Goal: Task Accomplishment & Management: Use online tool/utility

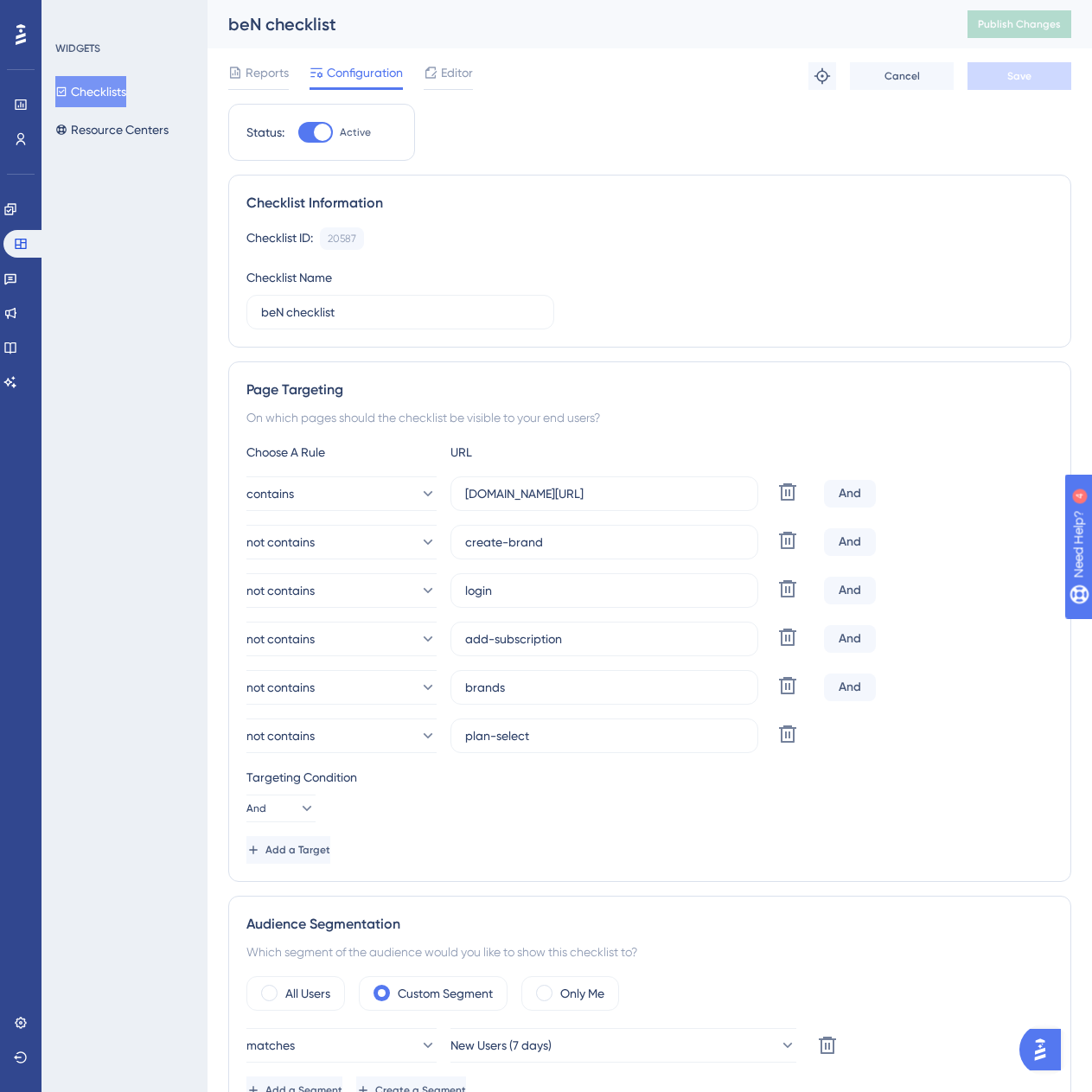
click at [126, 87] on button "Checklists" at bounding box center [90, 92] width 70 height 31
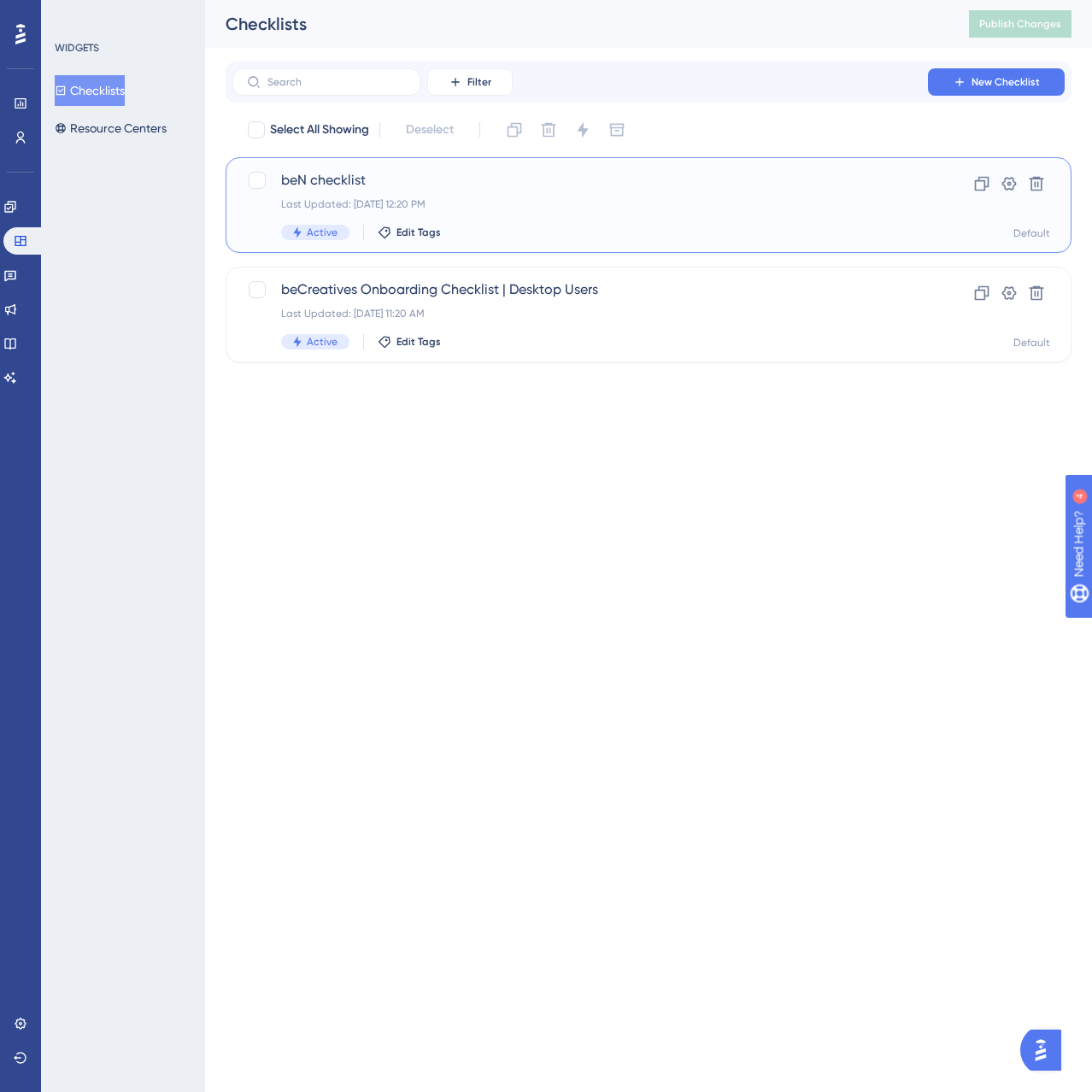
click at [495, 174] on span "beN checklist" at bounding box center [579, 180] width 598 height 21
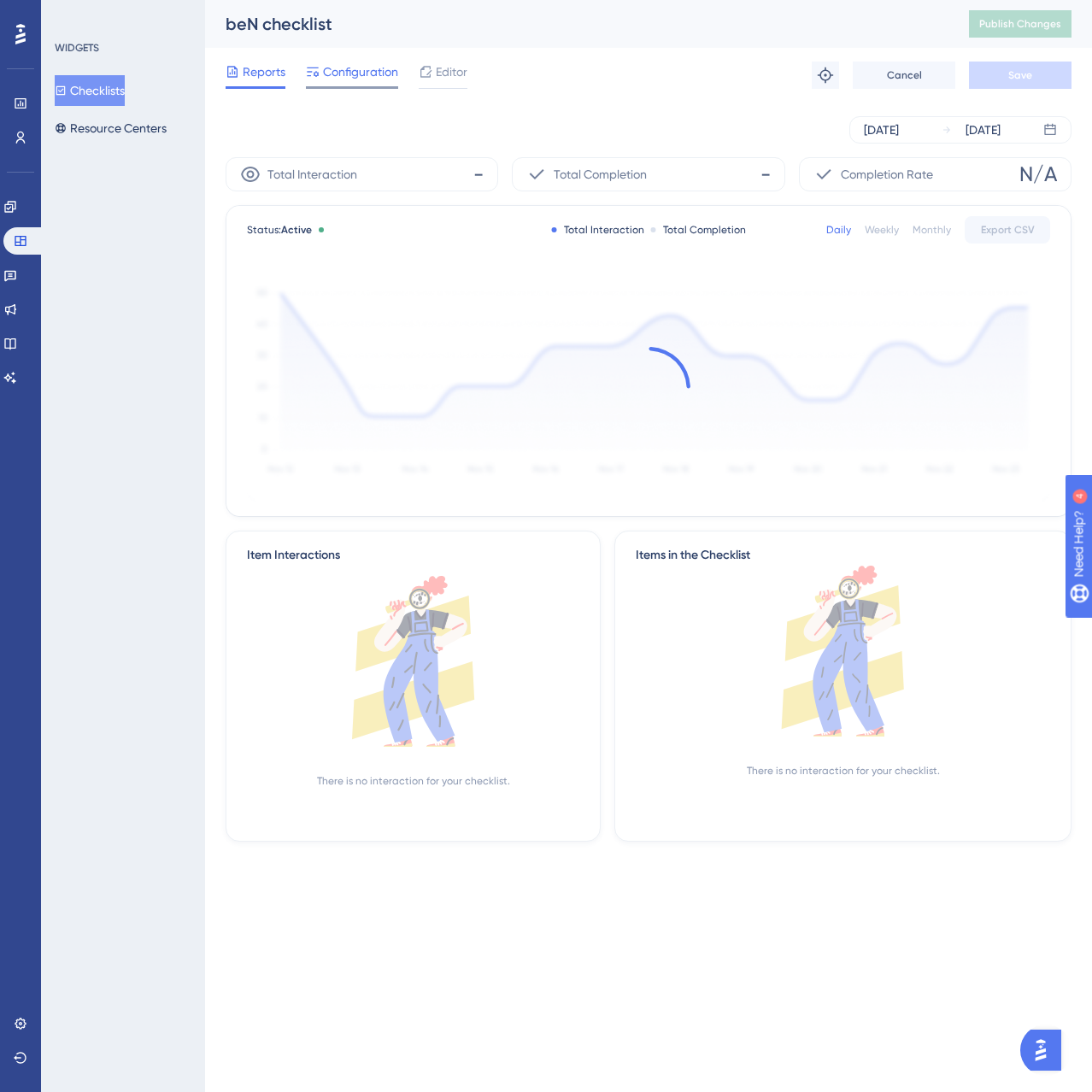
click at [372, 73] on span "Configuration" at bounding box center [360, 71] width 75 height 21
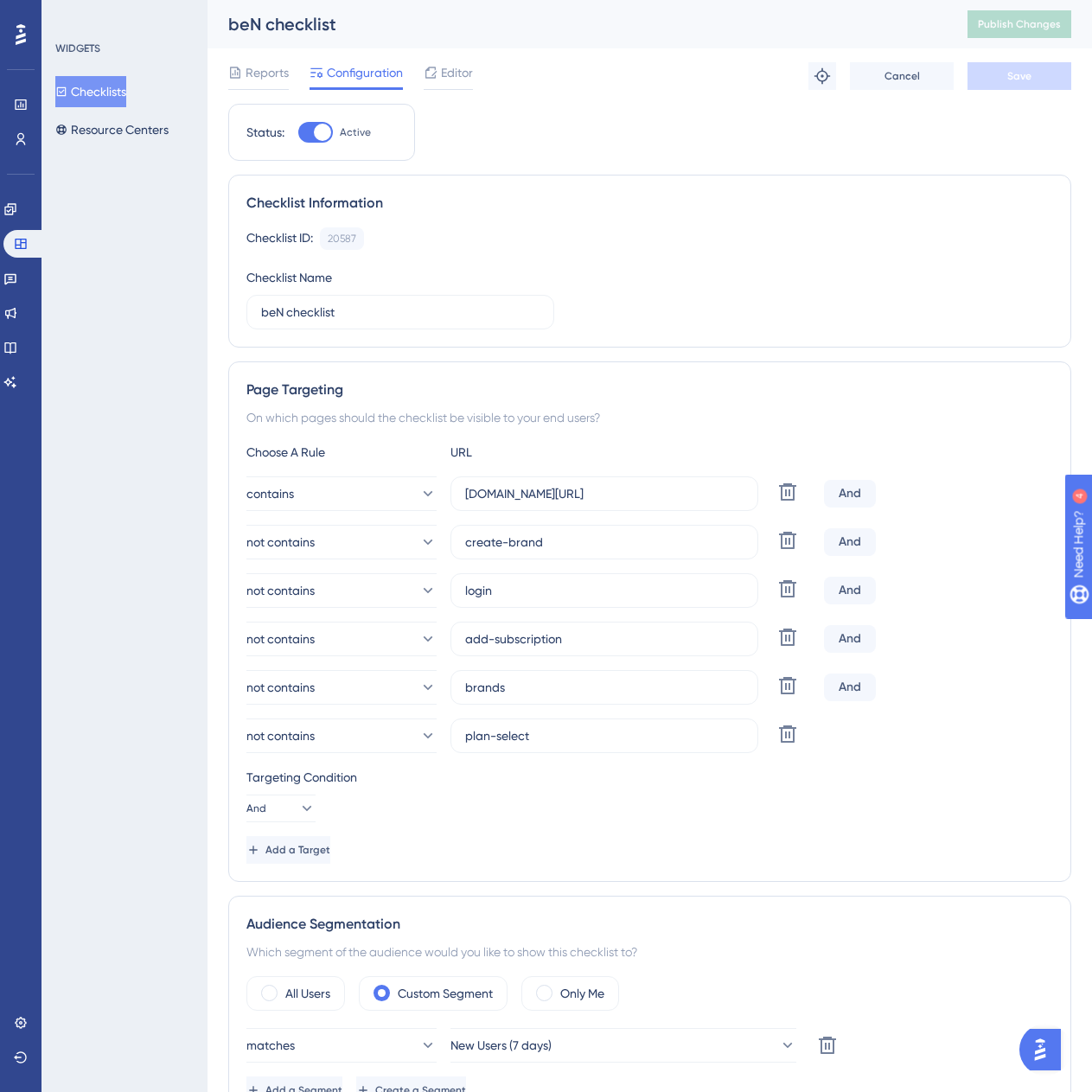
click at [126, 93] on button "Checklists" at bounding box center [90, 92] width 70 height 31
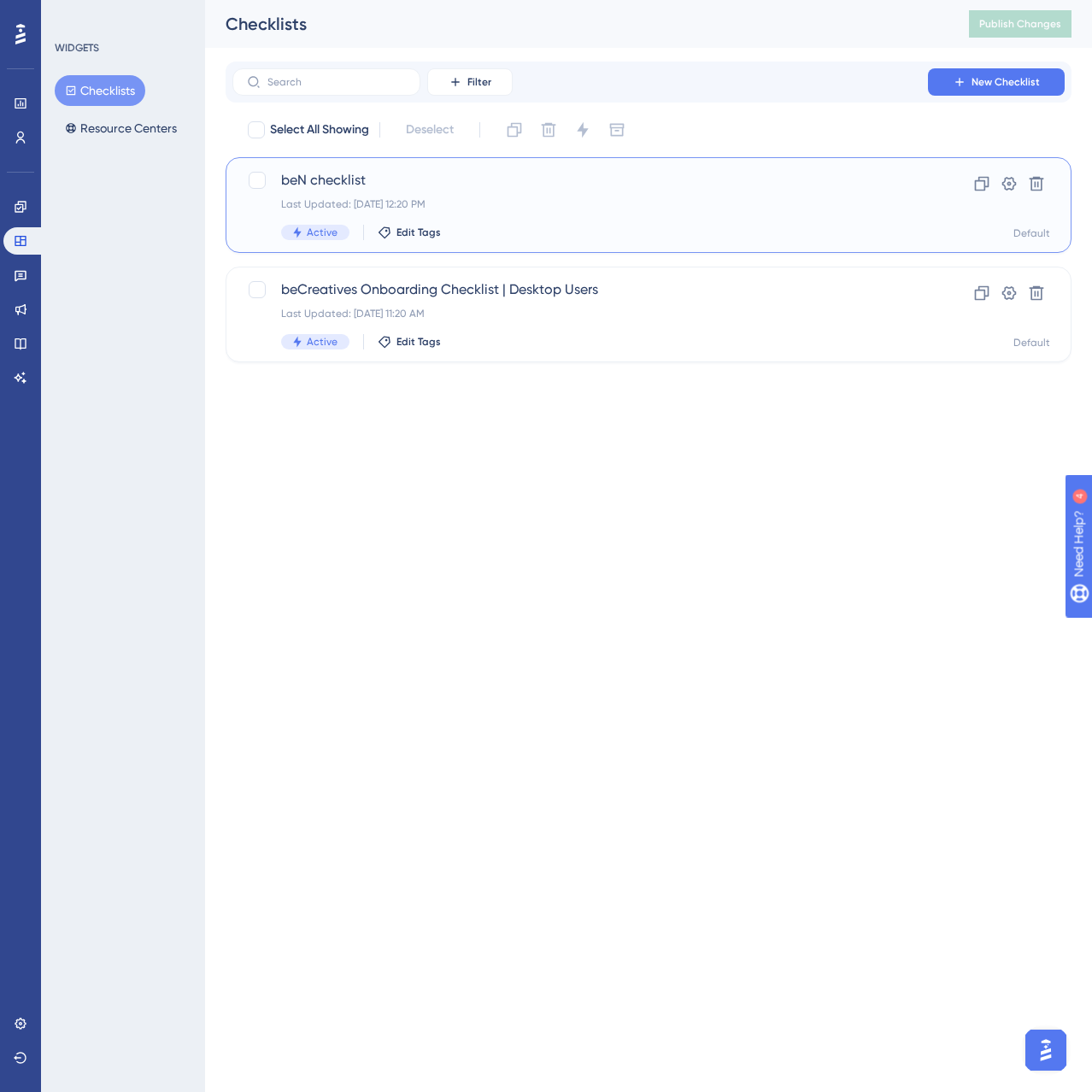
click at [459, 196] on div "beN checklist Last Updated: Oct 07 2025, 12:20 PM Active Edit Tags" at bounding box center [579, 204] width 598 height 70
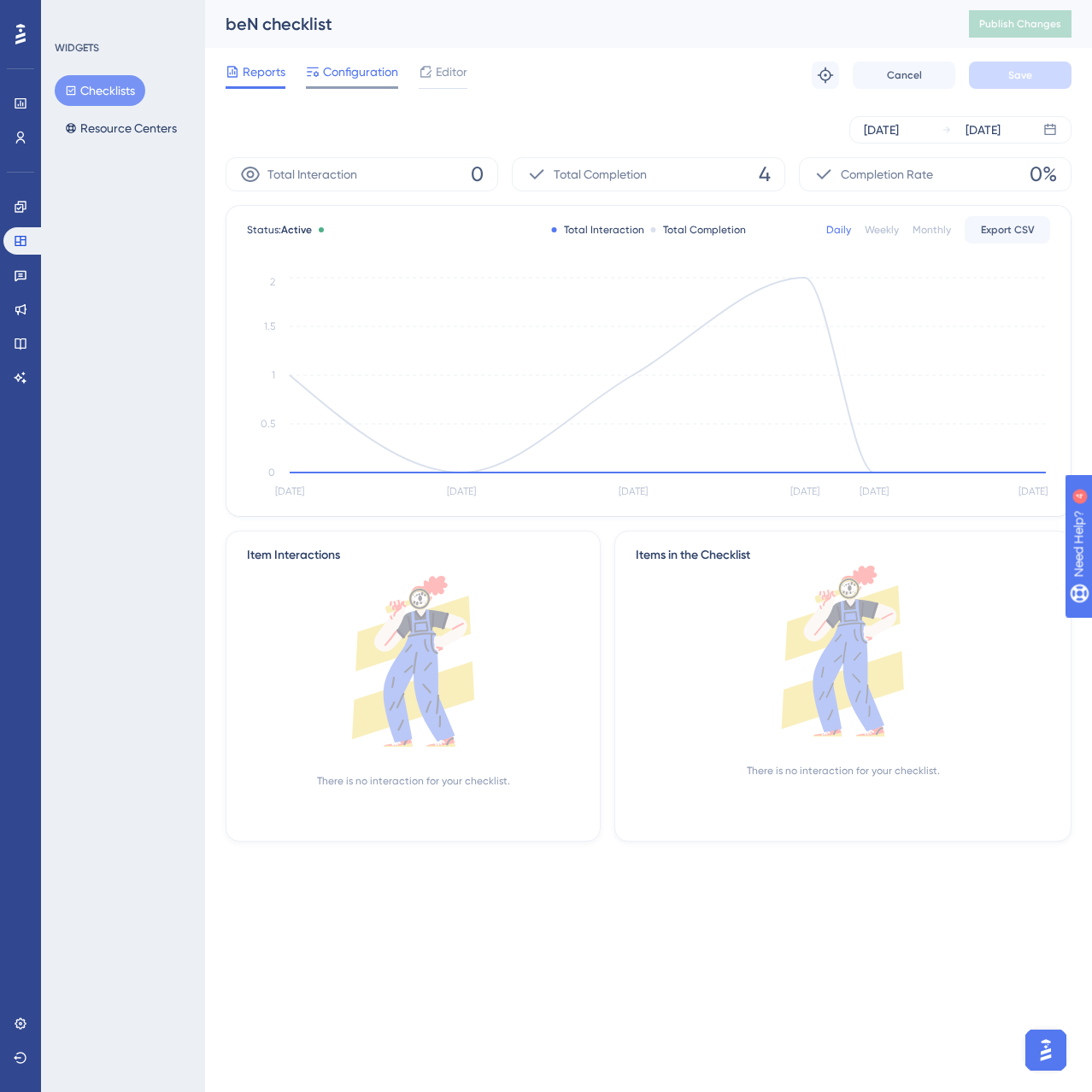
click at [376, 62] on span "Configuration" at bounding box center [360, 71] width 75 height 21
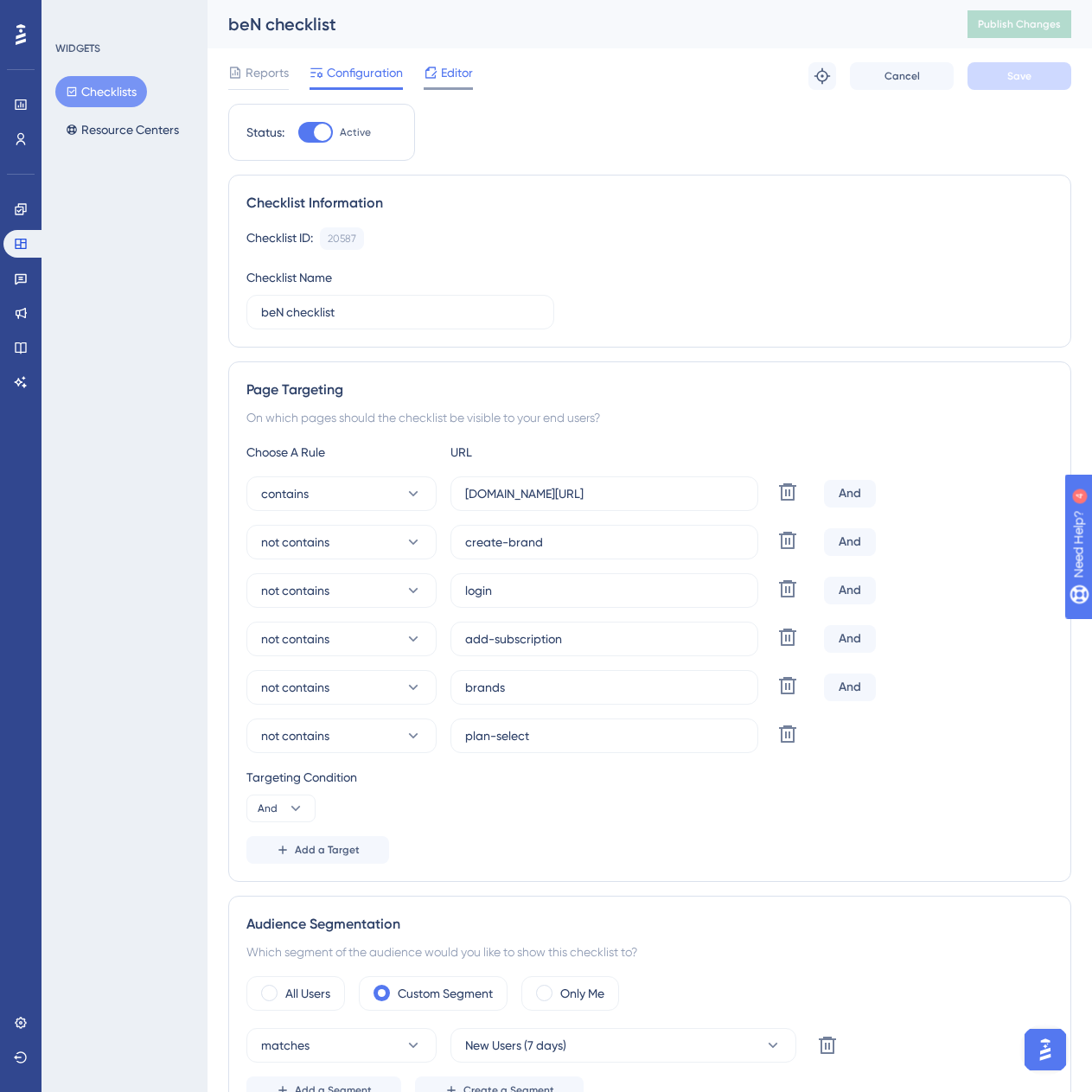
click at [427, 70] on icon at bounding box center [431, 72] width 11 height 11
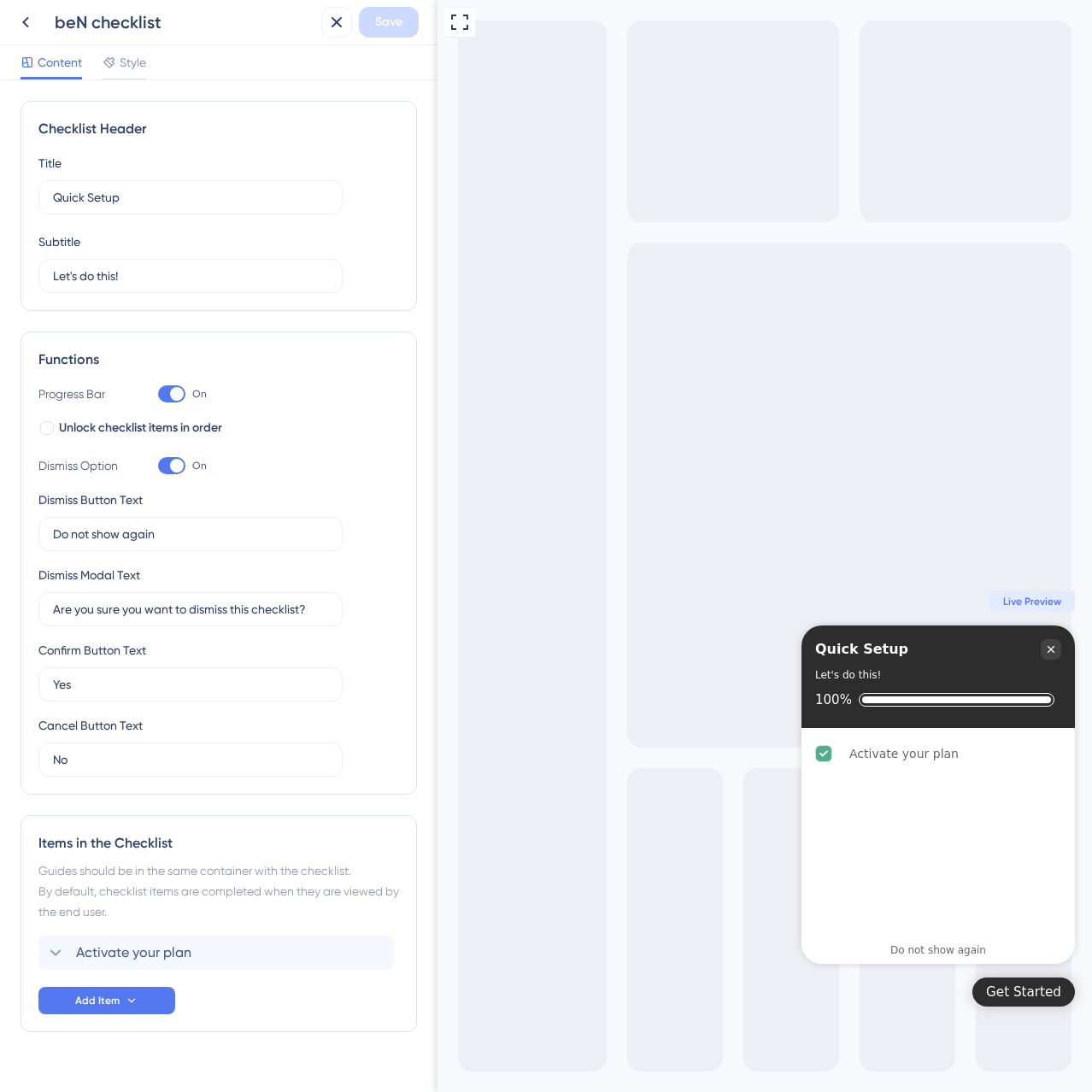
click at [438, 1087] on div "Full Screen Preview Get Started Quick Setup Let's do this! 100% Activate your p…" at bounding box center [765, 546] width 654 height 1092
click at [23, 16] on icon at bounding box center [25, 22] width 21 height 21
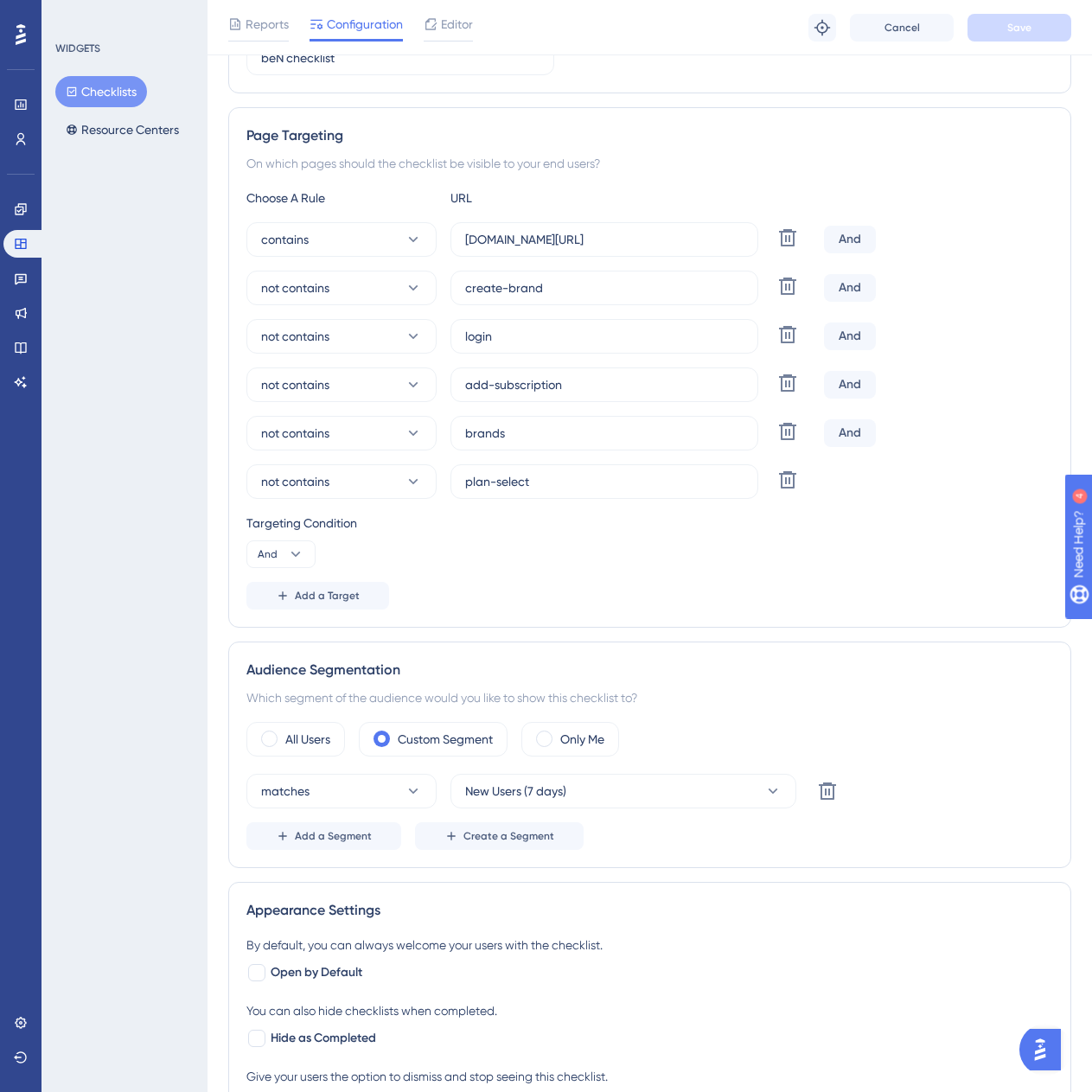
scroll to position [346, 0]
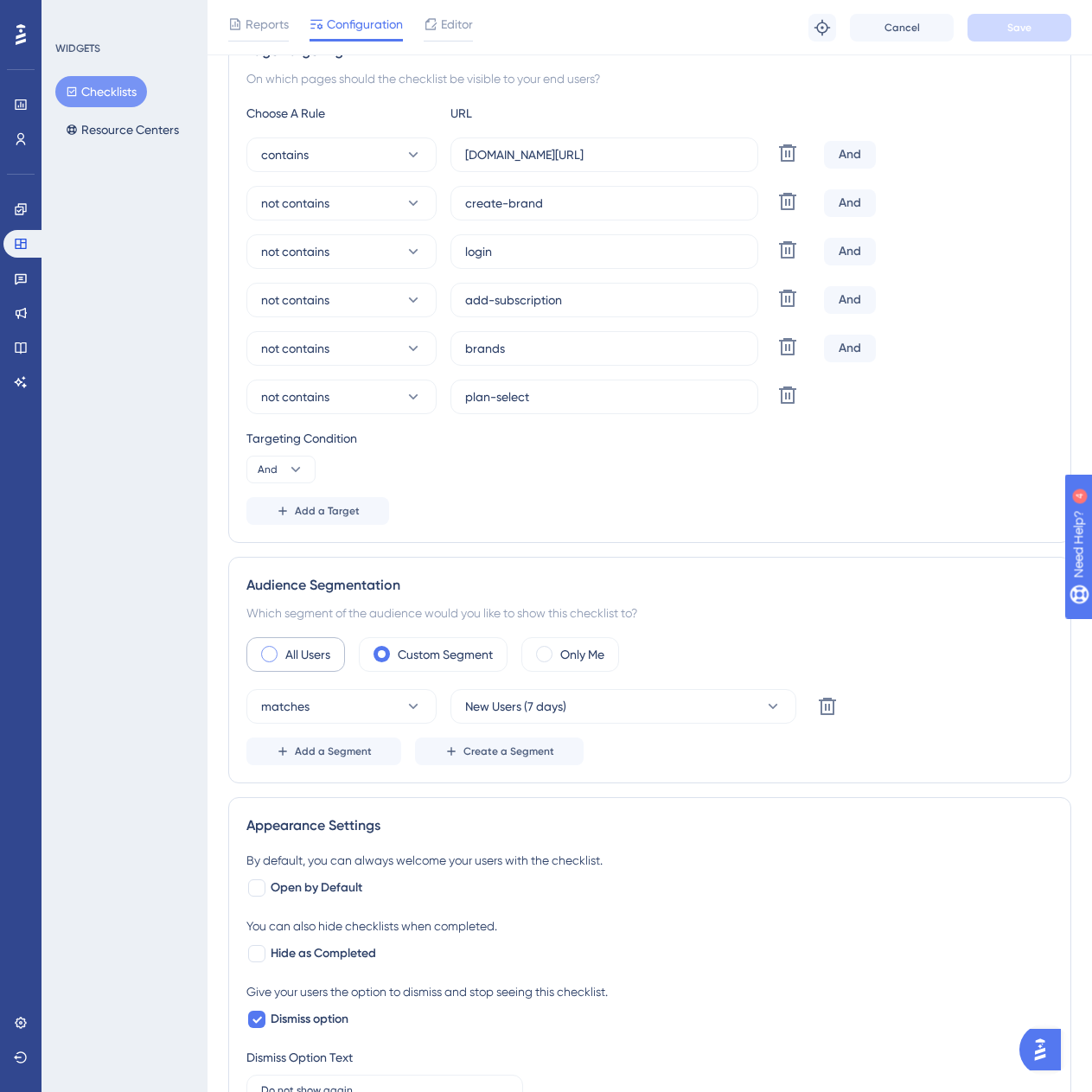
click at [322, 669] on div "All Users" at bounding box center [296, 654] width 99 height 35
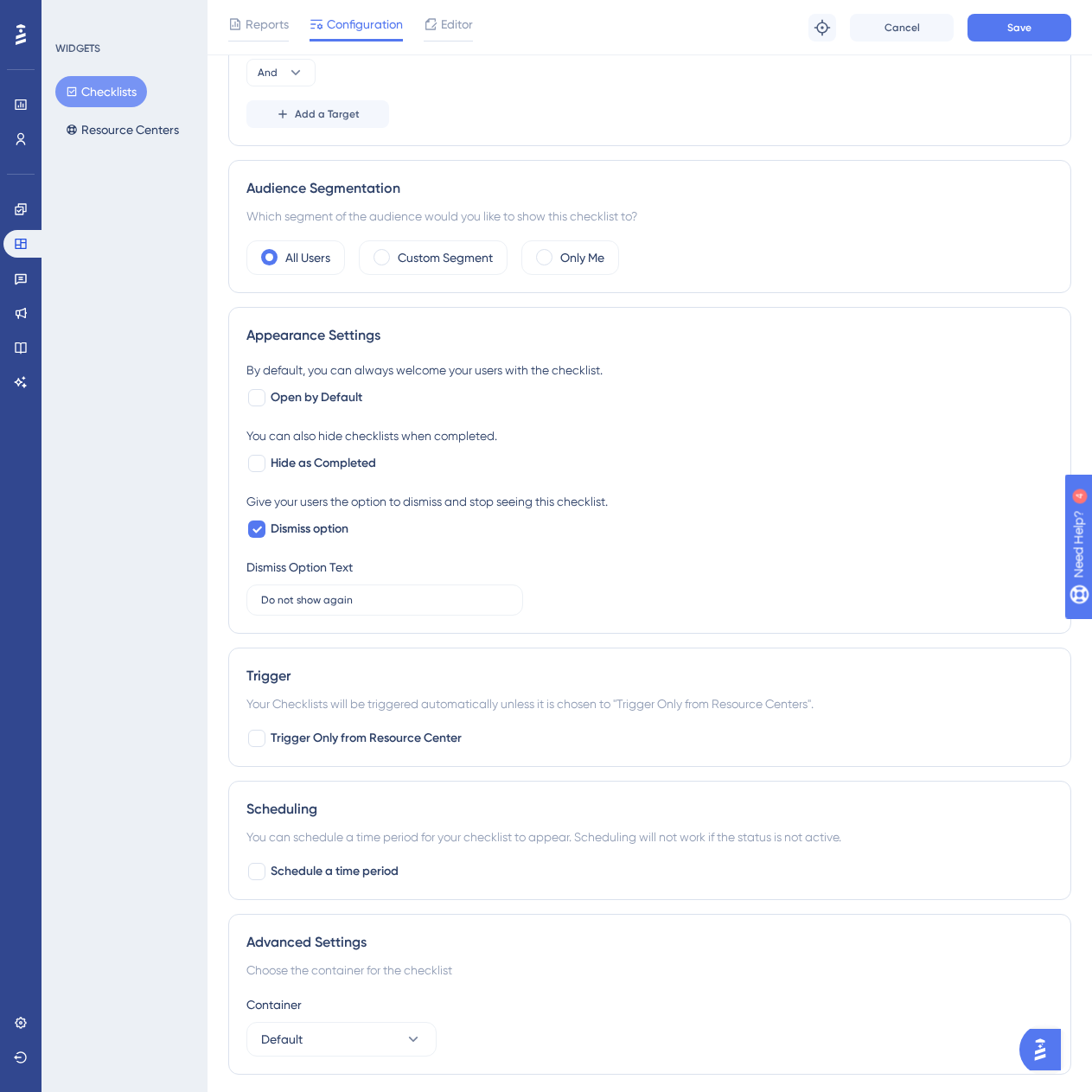
scroll to position [795, 0]
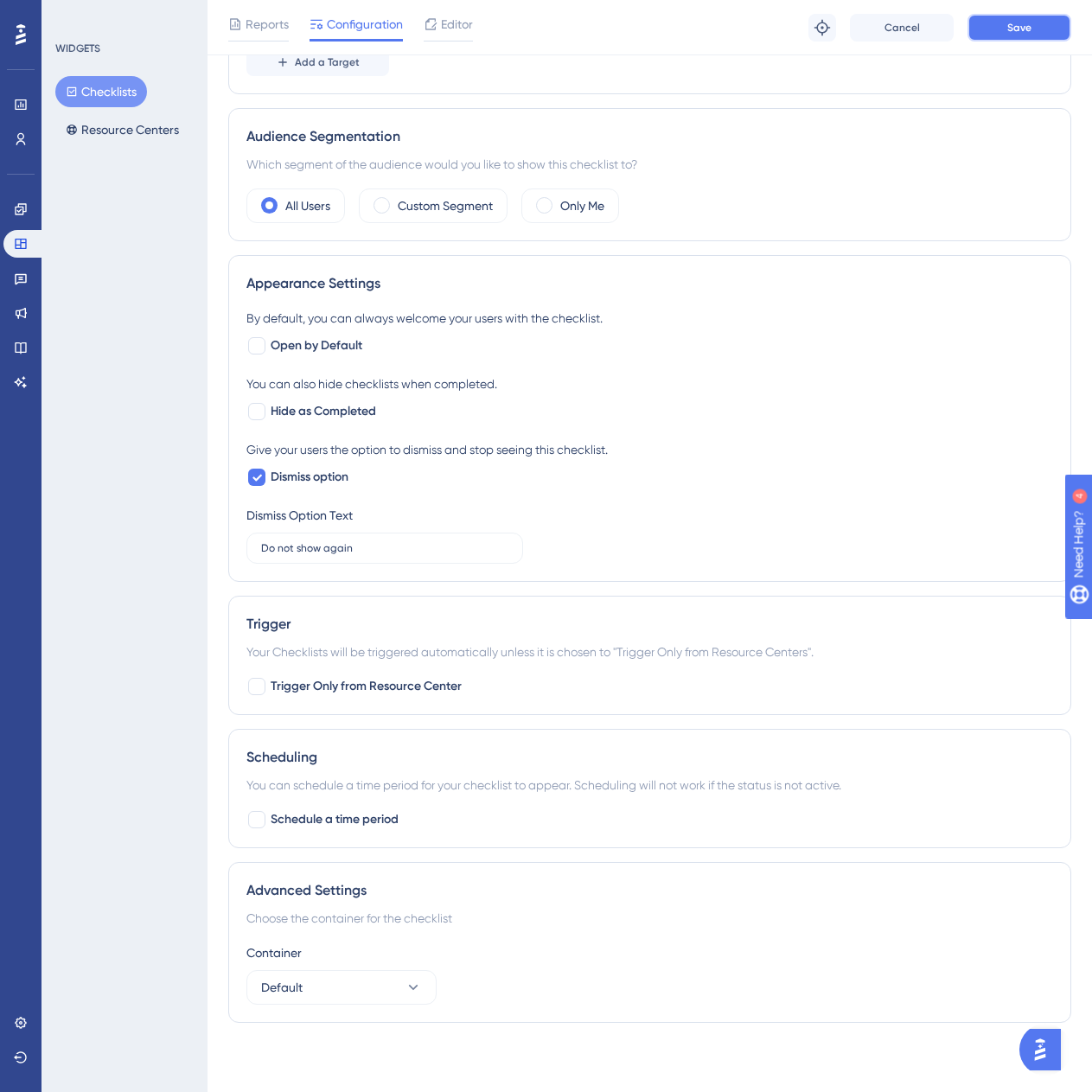
click at [1025, 14] on button "Save" at bounding box center [1019, 27] width 103 height 27
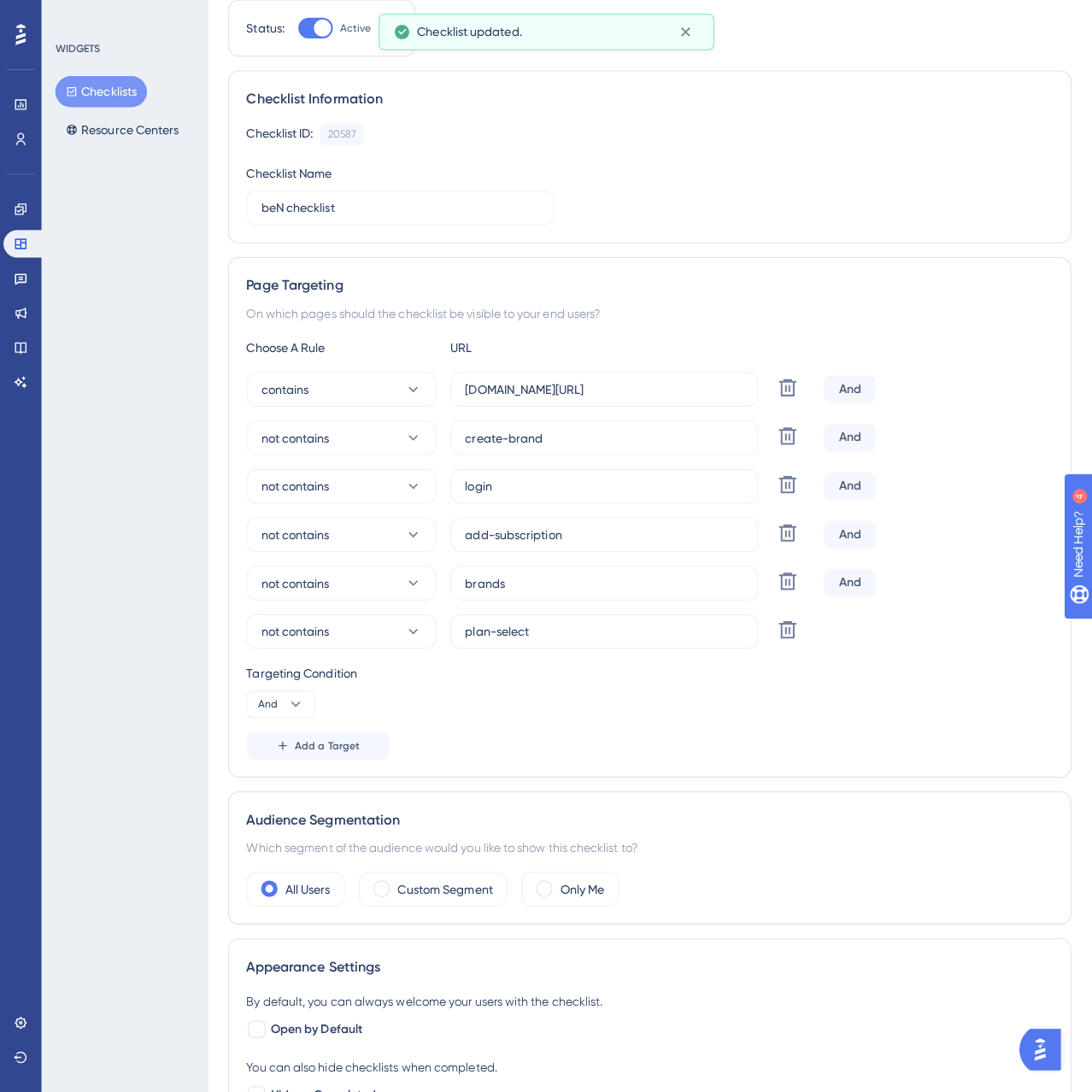
scroll to position [0, 0]
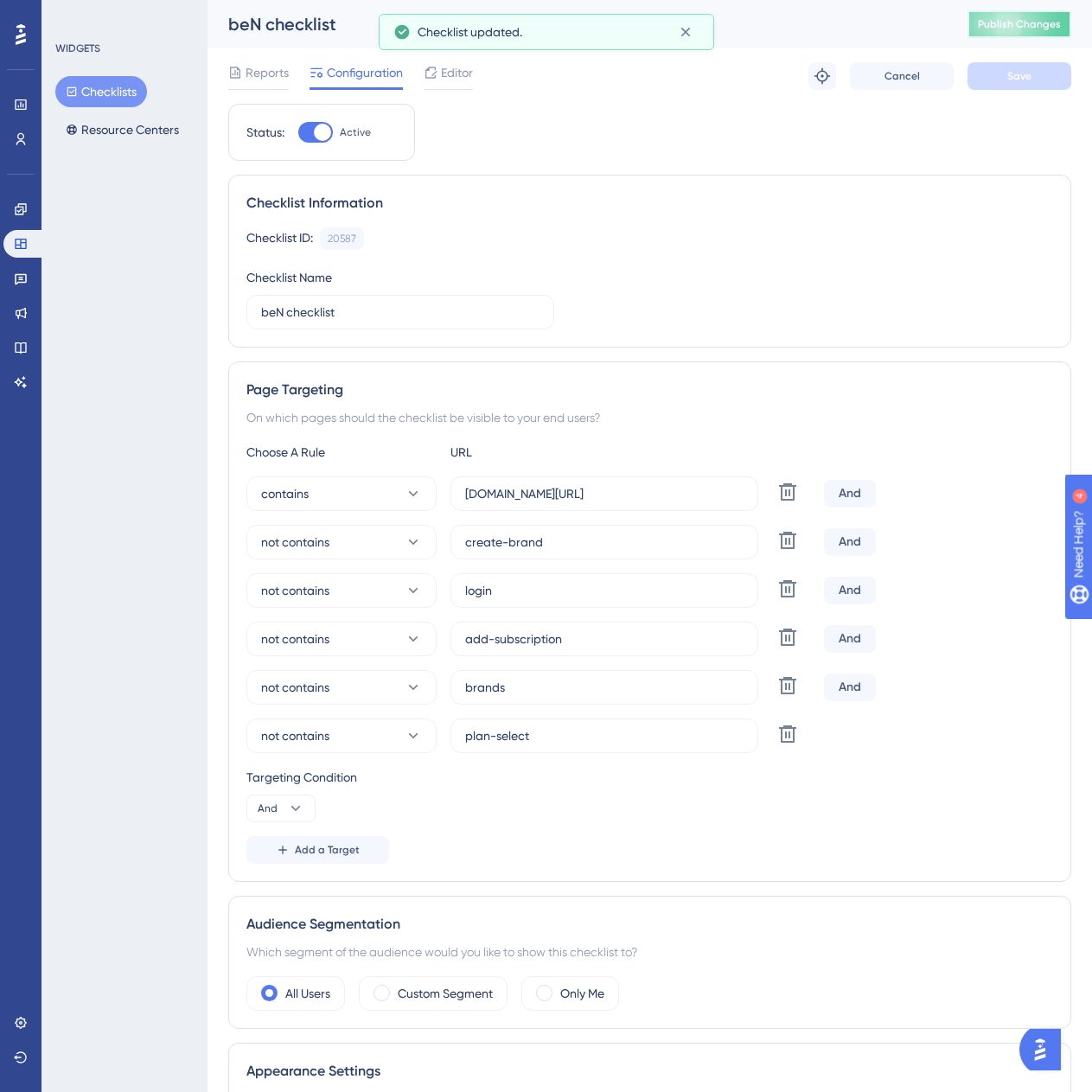
click at [1016, 34] on button "Publish Changes" at bounding box center [1019, 24] width 103 height 27
click at [521, 69] on div "Reports Configuration Editor Troubleshoot Cancel Save" at bounding box center [649, 76] width 843 height 55
click at [463, 62] on span "Editor" at bounding box center [457, 72] width 32 height 21
